Goal: Task Accomplishment & Management: Complete application form

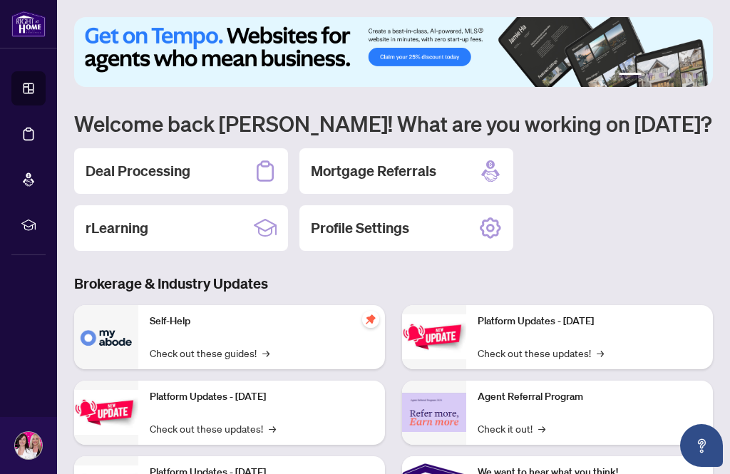
click at [109, 176] on h2 "Deal Processing" at bounding box center [138, 171] width 105 height 20
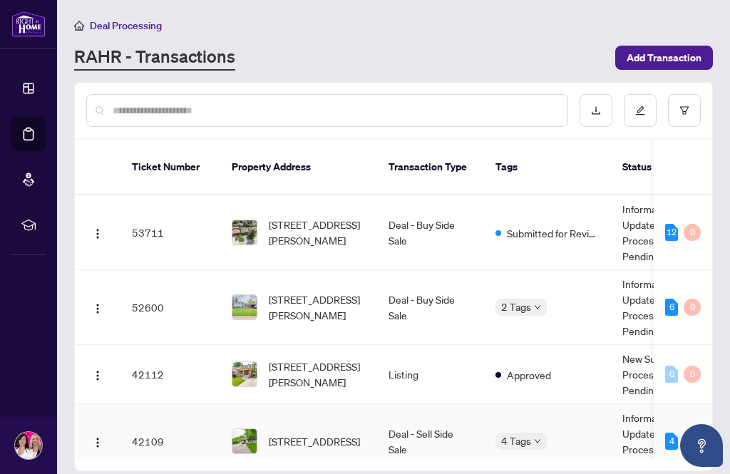
click at [190, 419] on td "42109" at bounding box center [170, 441] width 100 height 75
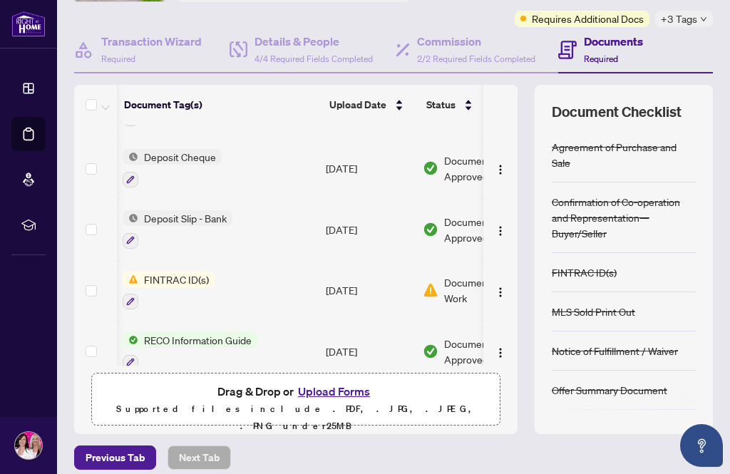
scroll to position [0, 159]
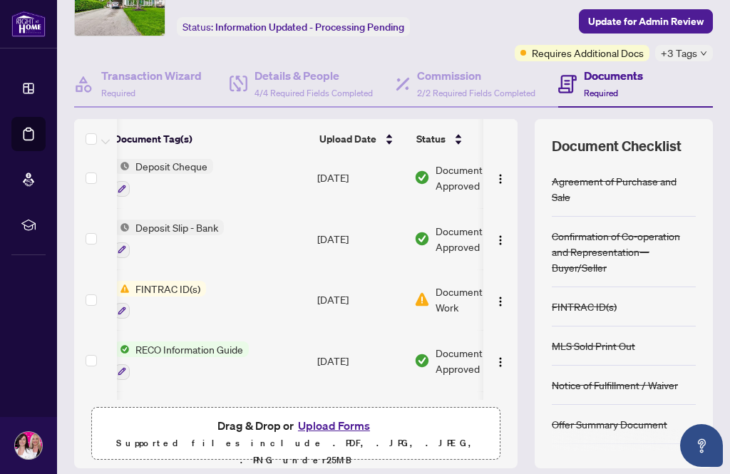
click at [339, 428] on button "Upload Forms" at bounding box center [334, 425] width 81 height 19
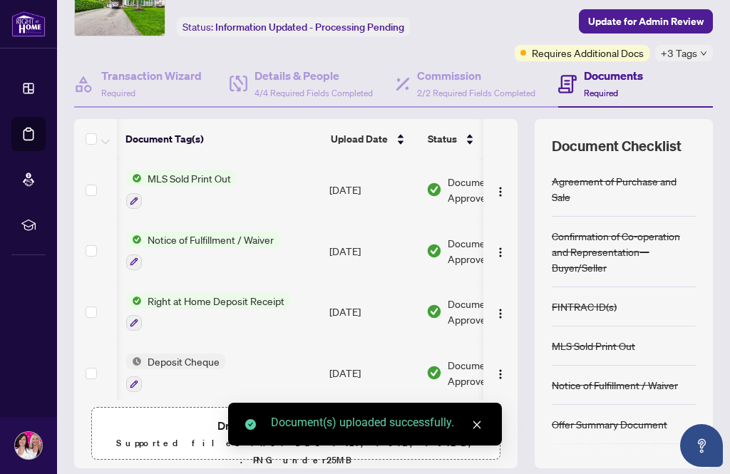
scroll to position [170, 143]
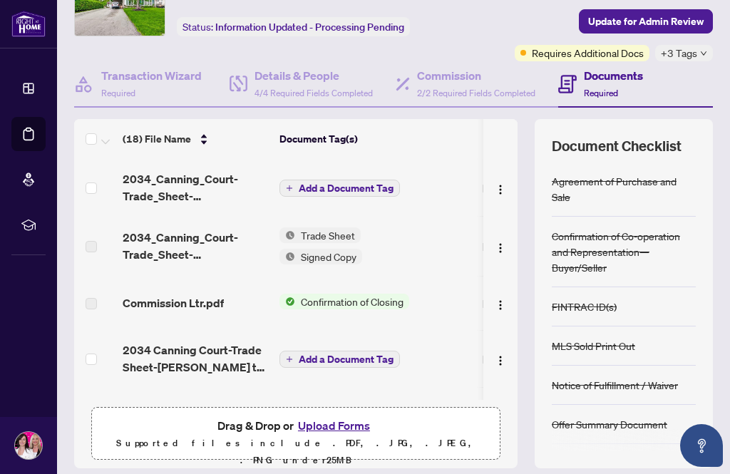
click at [305, 183] on span "Add a Document Tag" at bounding box center [346, 188] width 95 height 10
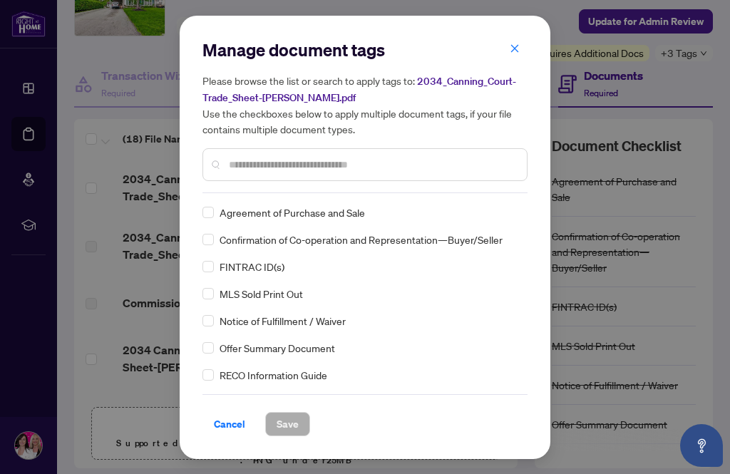
click at [260, 165] on input "text" at bounding box center [372, 165] width 286 height 16
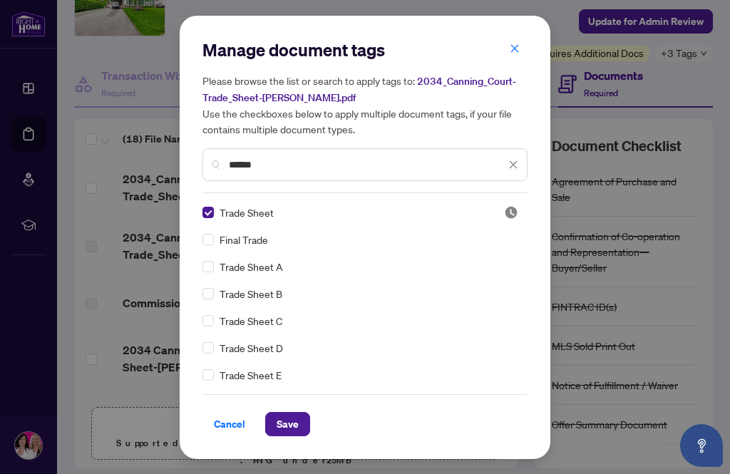
click at [303, 157] on input "*****" at bounding box center [367, 165] width 276 height 16
type input "*"
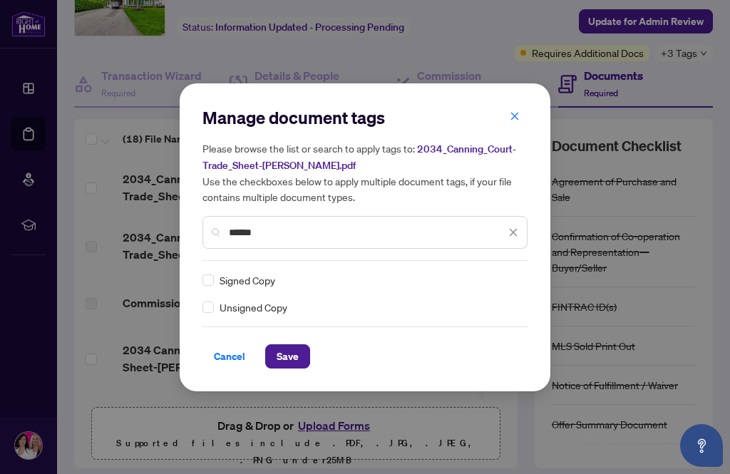
type input "******"
click at [196, 279] on div "Manage document tags Please browse the list or search to apply tags to: 2034_Ca…" at bounding box center [365, 237] width 371 height 308
click at [281, 353] on span "Save" at bounding box center [287, 356] width 22 height 23
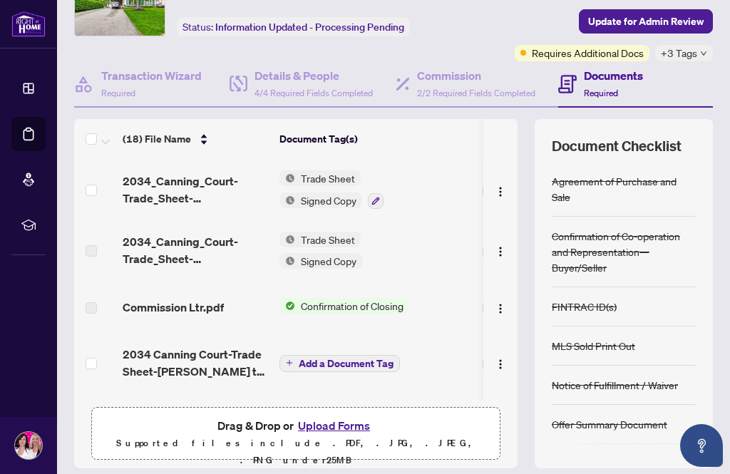
click at [638, 15] on span "Update for Admin Review" at bounding box center [645, 21] width 115 height 23
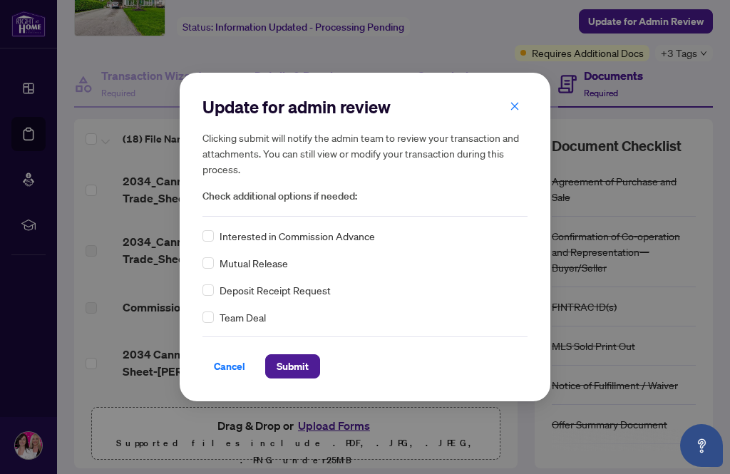
click at [292, 368] on span "Submit" at bounding box center [292, 366] width 32 height 23
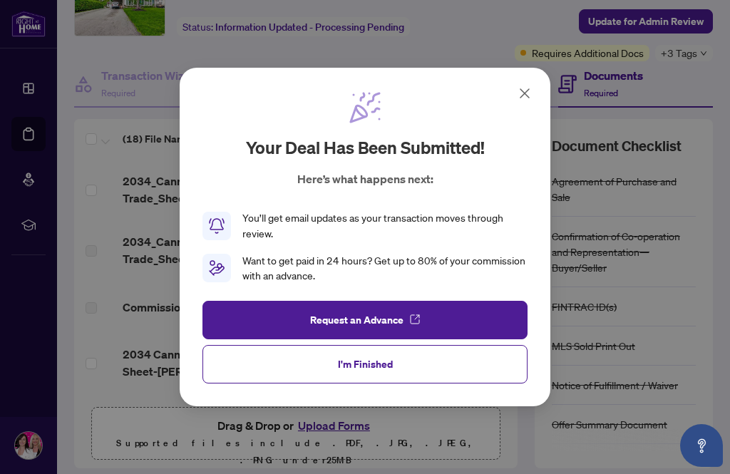
click at [241, 355] on button "I'm Finished" at bounding box center [364, 364] width 325 height 38
